Goal: Navigation & Orientation: Find specific page/section

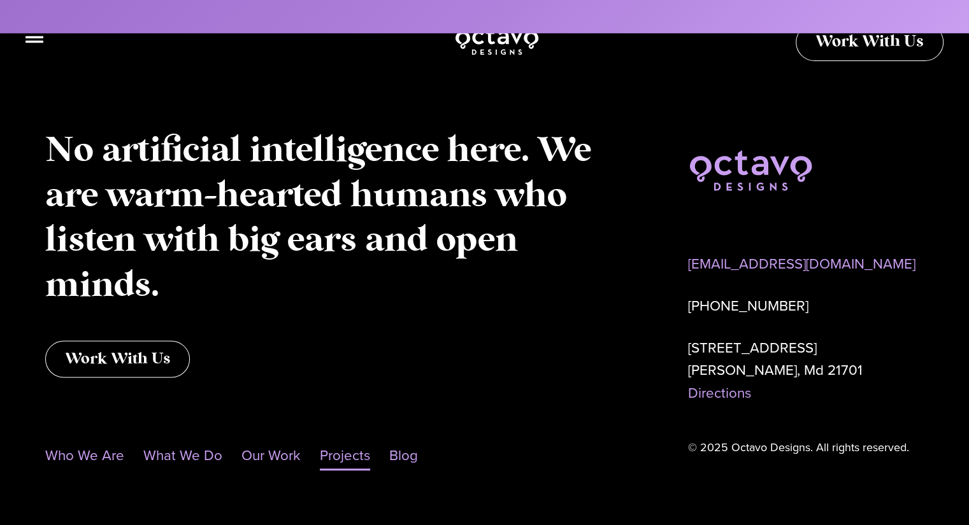
scroll to position [6480, 0]
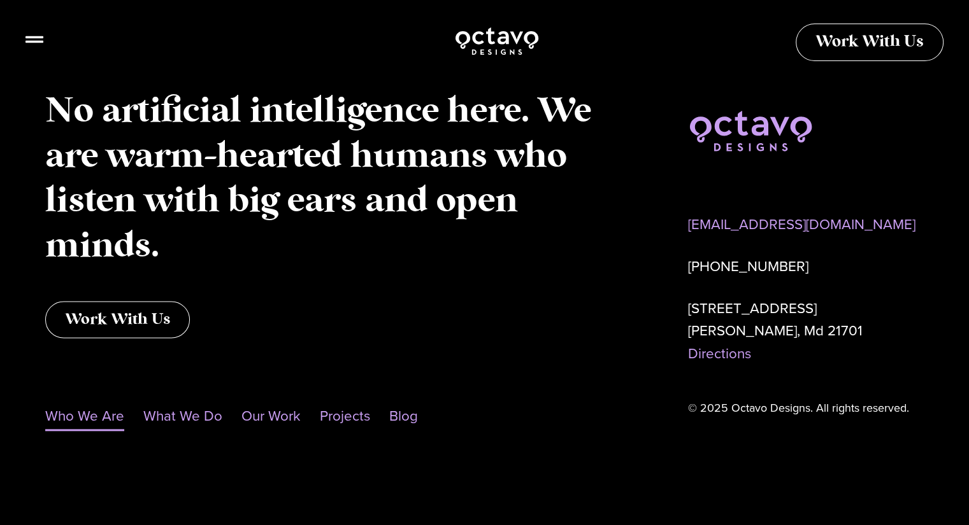
click at [105, 427] on link "Who We Are" at bounding box center [84, 416] width 79 height 29
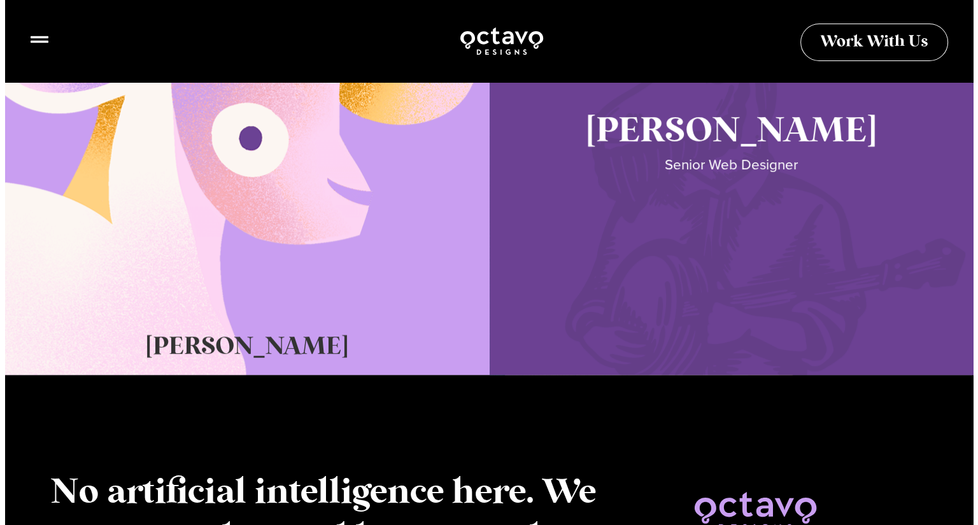
scroll to position [508, 0]
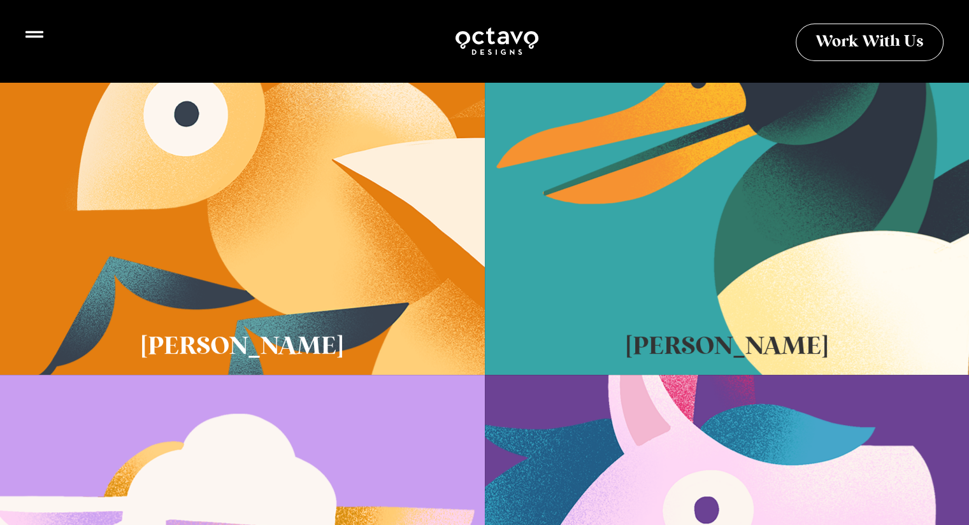
click at [41, 43] on icon at bounding box center [34, 34] width 18 height 18
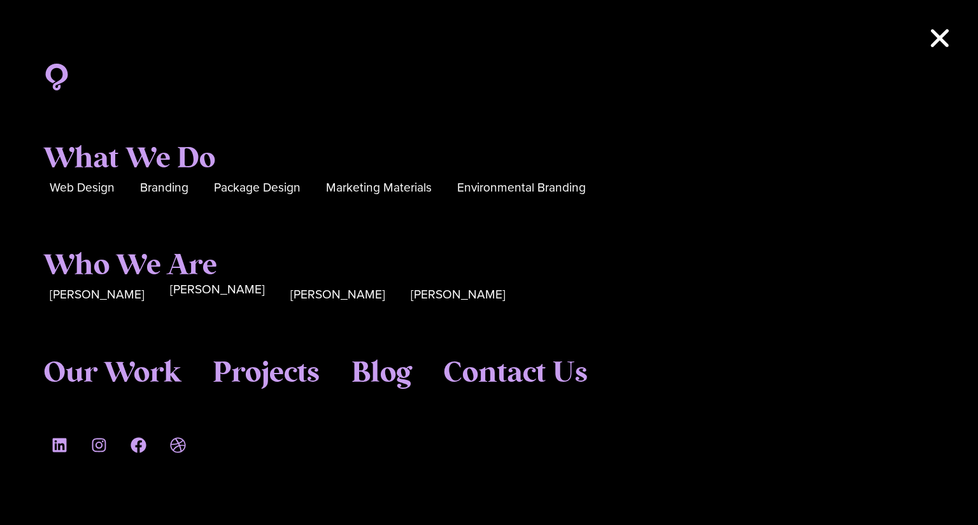
click at [180, 292] on span "Katie Lamb" at bounding box center [217, 290] width 95 height 20
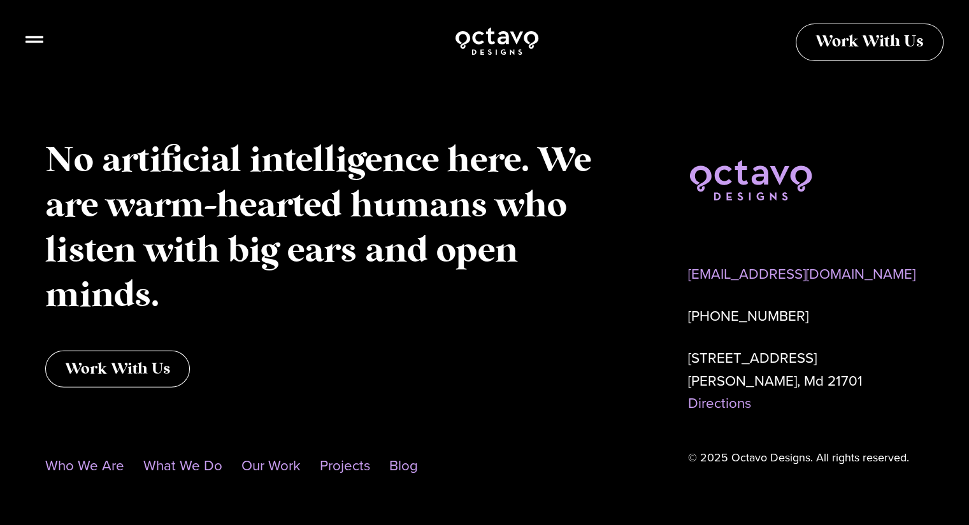
scroll to position [2985, 0]
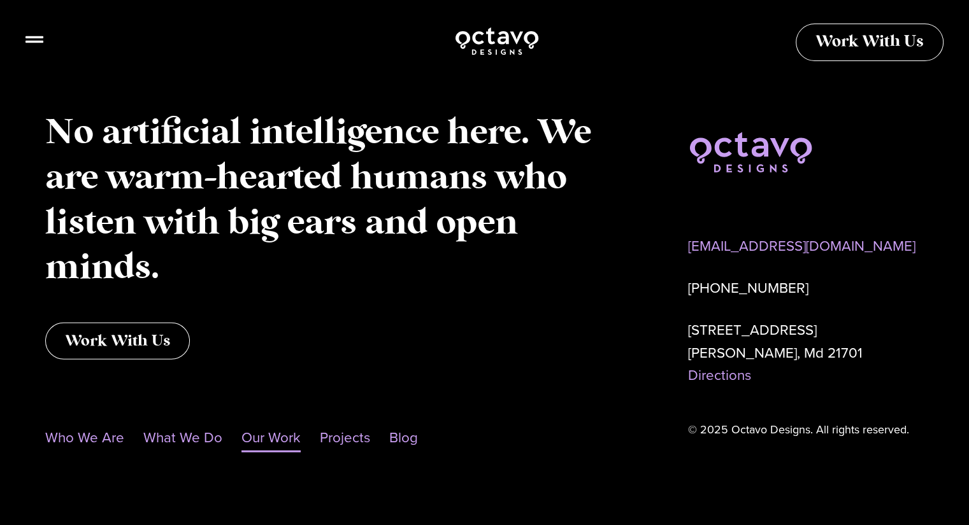
click at [284, 424] on link "Our Work" at bounding box center [270, 438] width 59 height 29
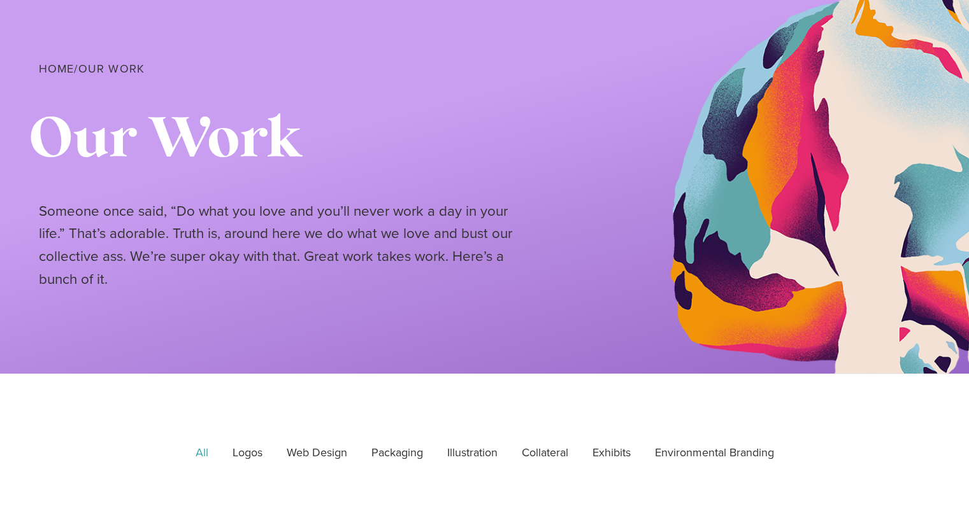
scroll to position [127, 0]
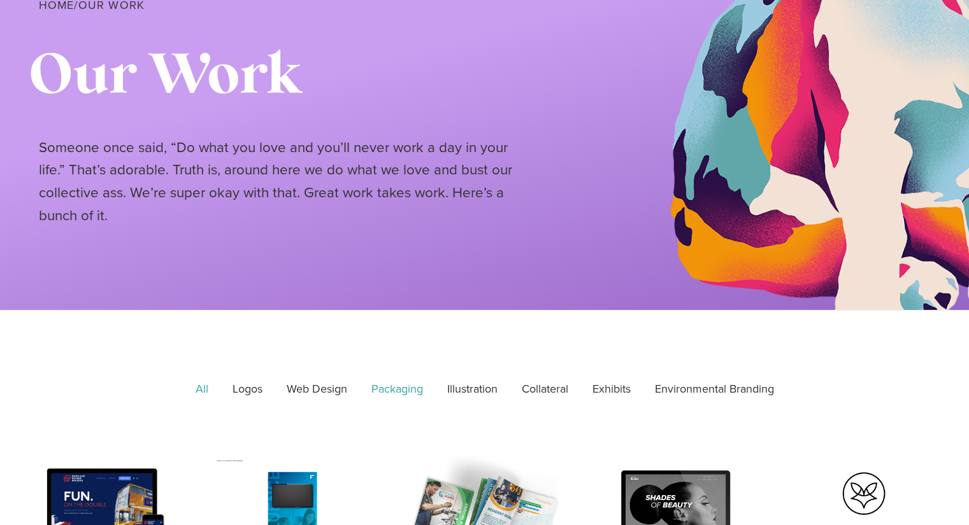
click at [391, 385] on link "Packaging" at bounding box center [396, 390] width 69 height 32
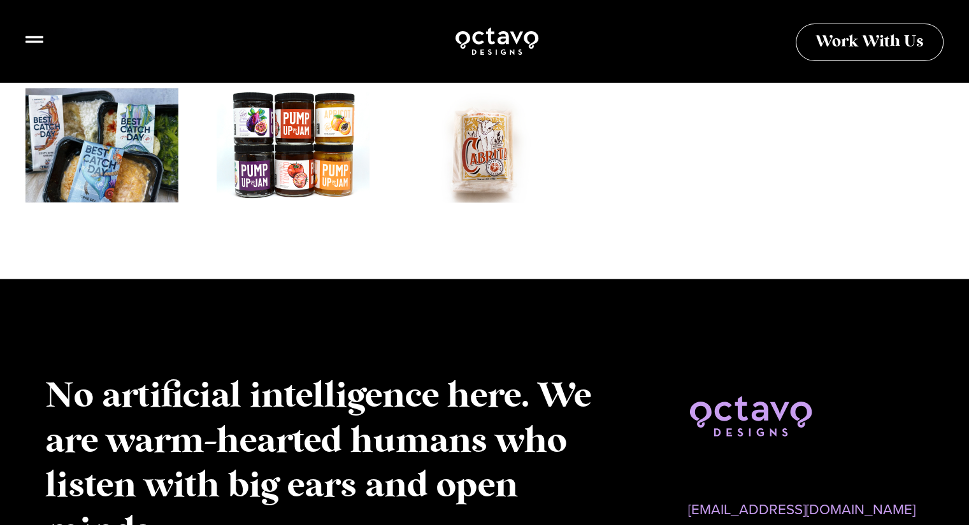
scroll to position [2006, 0]
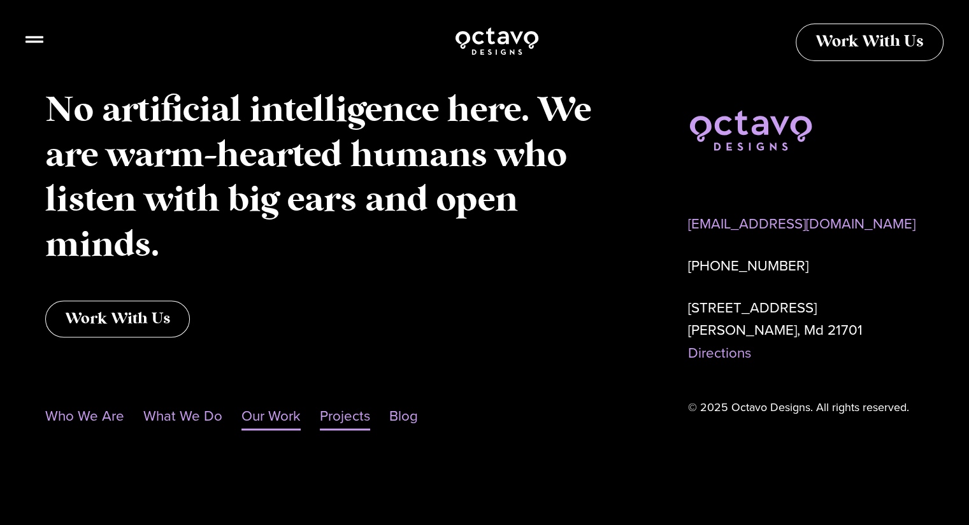
click at [358, 413] on link "Projects" at bounding box center [345, 415] width 50 height 29
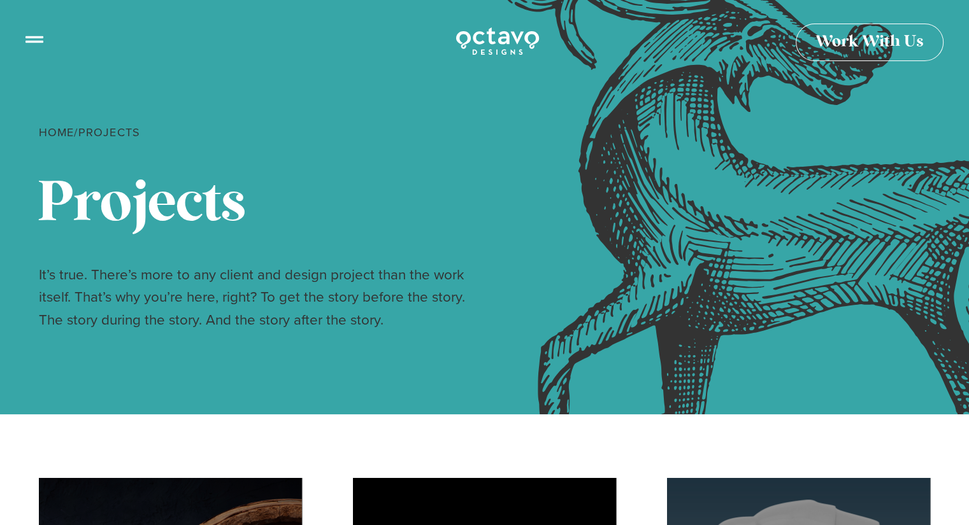
click at [33, 34] on icon at bounding box center [34, 34] width 18 height 18
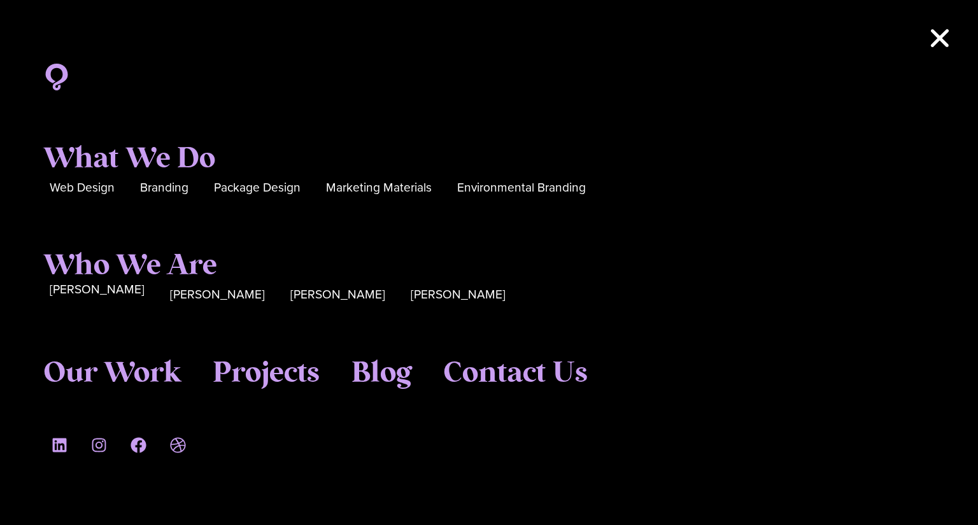
click at [101, 296] on span "[PERSON_NAME]" at bounding box center [97, 290] width 95 height 20
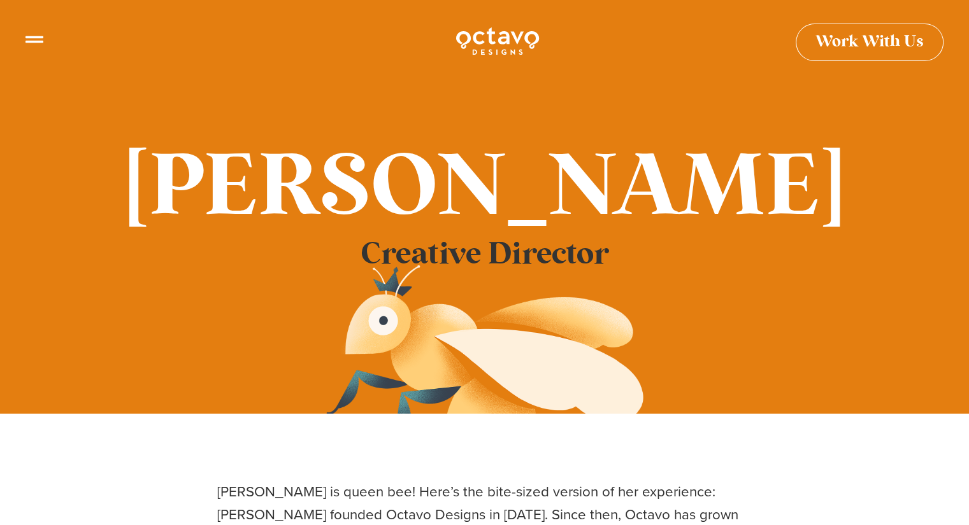
click at [30, 36] on icon at bounding box center [34, 34] width 18 height 7
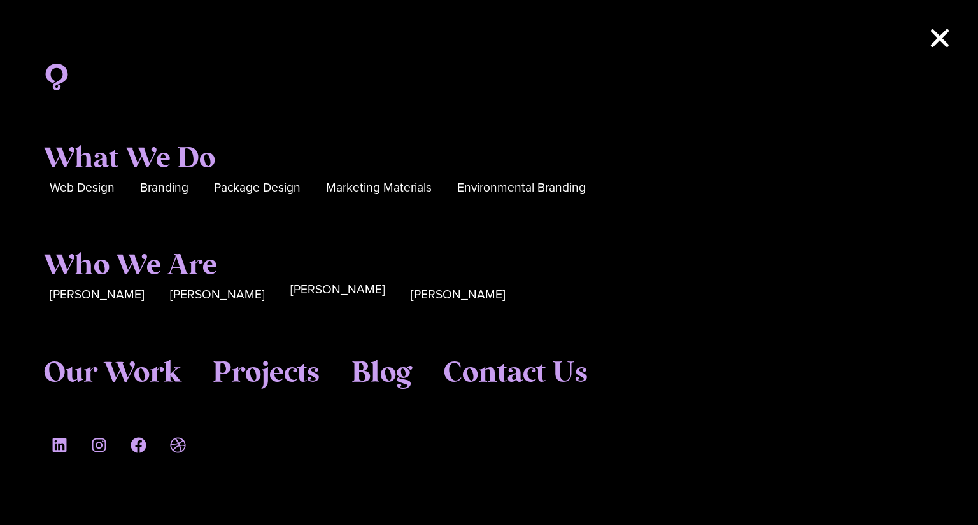
click at [290, 296] on span "Cory McNamee" at bounding box center [337, 290] width 95 height 20
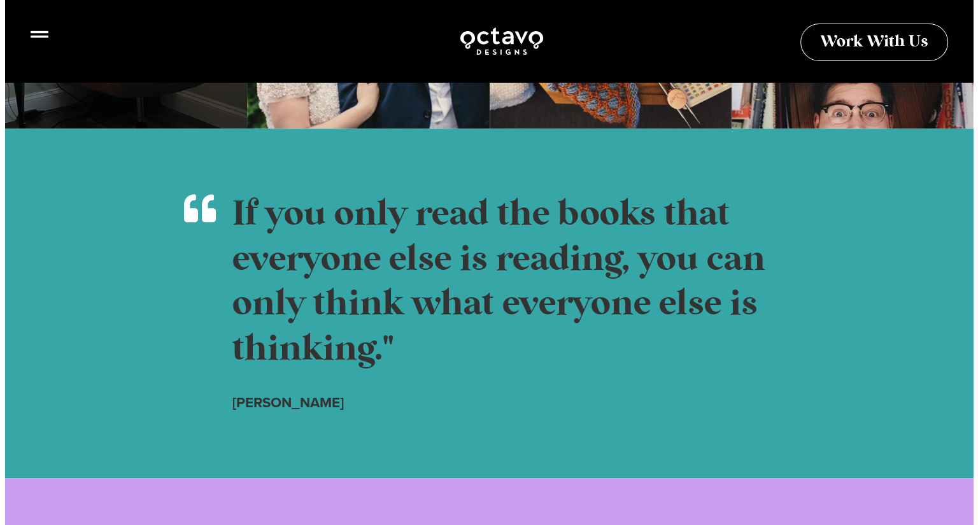
scroll to position [1337, 0]
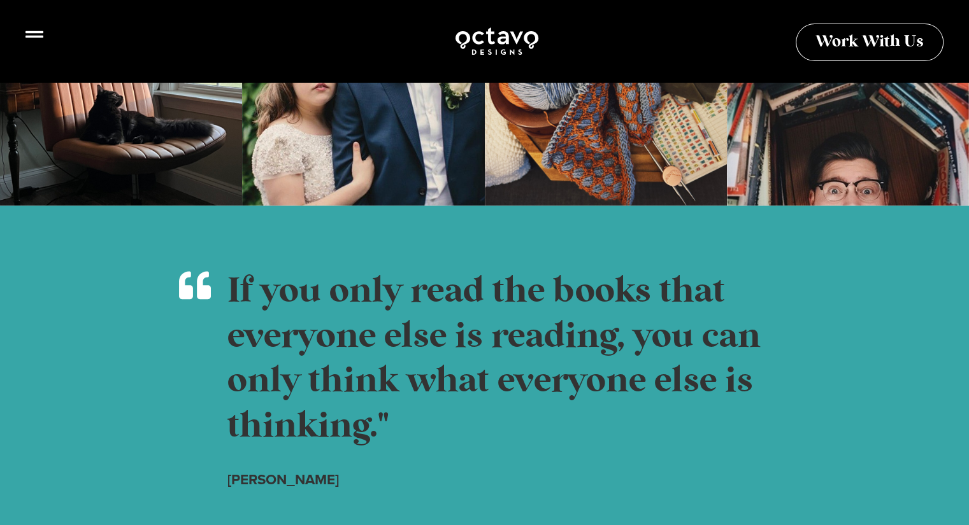
click at [33, 37] on icon at bounding box center [34, 34] width 18 height 7
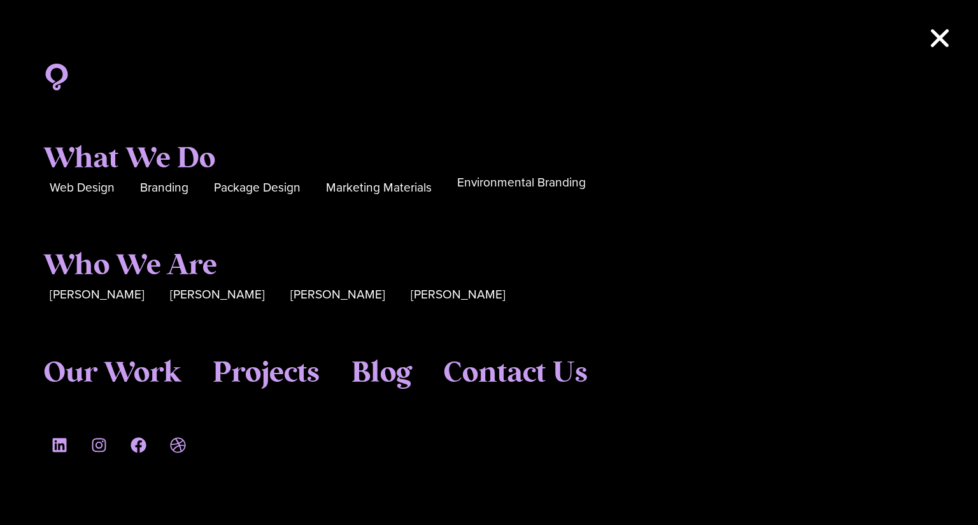
click at [496, 182] on span "Environmental Branding" at bounding box center [521, 183] width 129 height 20
click at [55, 445] on icon at bounding box center [60, 446] width 16 height 16
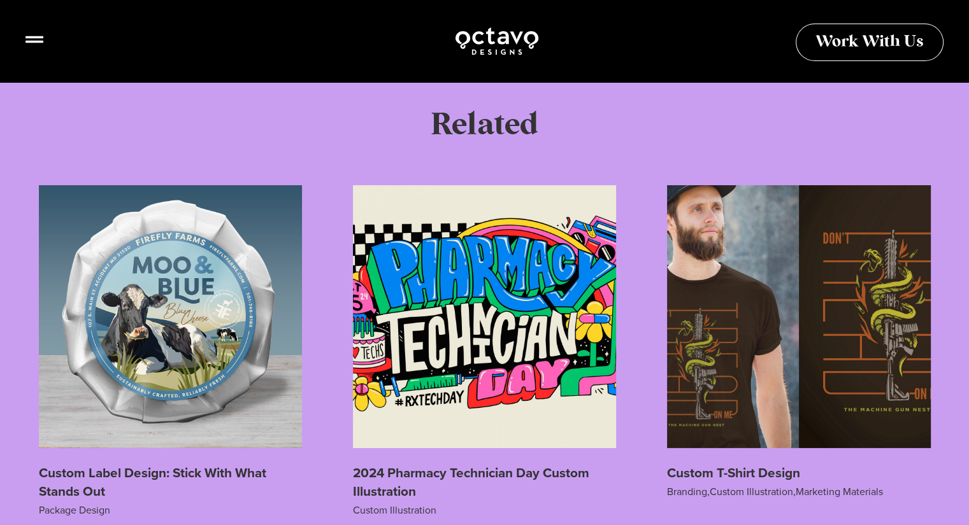
scroll to position [5031, 0]
